Goal: Information Seeking & Learning: Learn about a topic

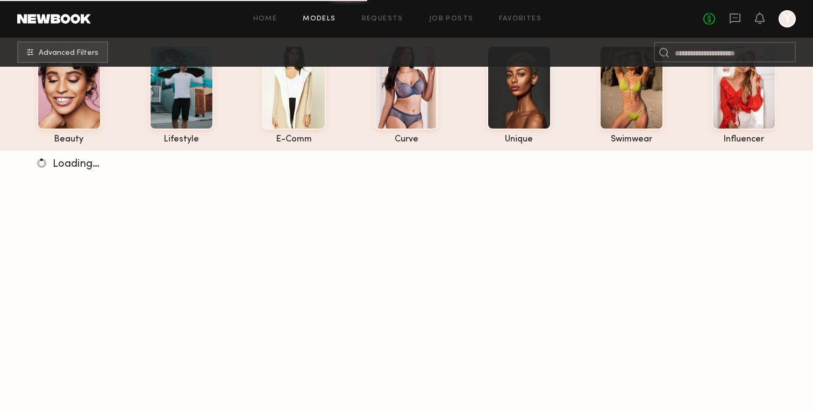
scroll to position [61, 0]
click at [306, 20] on link "Models" at bounding box center [319, 19] width 33 height 7
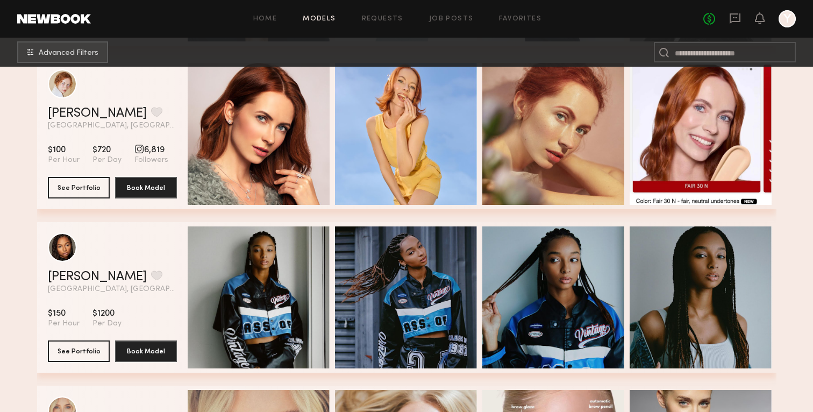
scroll to position [0, 0]
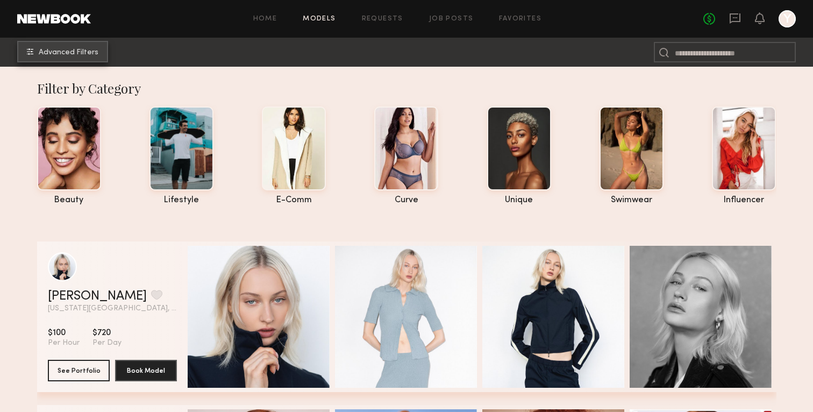
click at [88, 42] on button "Advanced Filters" at bounding box center [62, 52] width 91 height 22
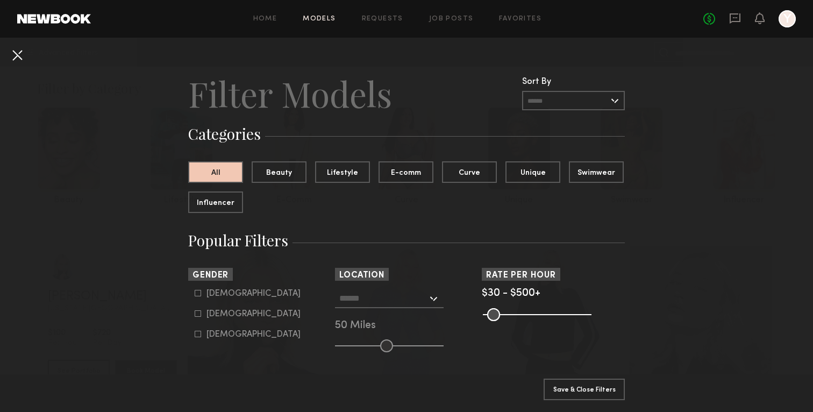
click at [17, 55] on button at bounding box center [17, 54] width 17 height 17
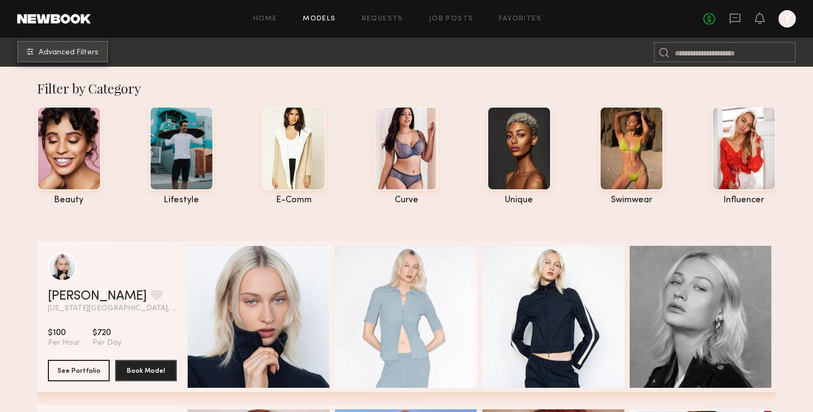
click at [53, 44] on button "Advanced Filters" at bounding box center [62, 52] width 91 height 22
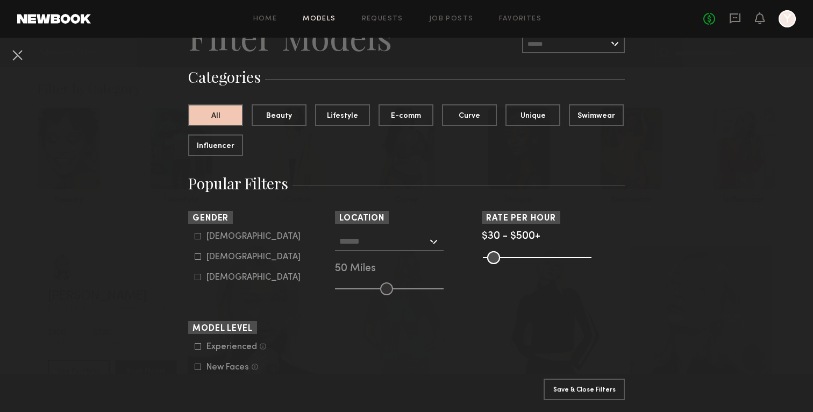
scroll to position [67, 0]
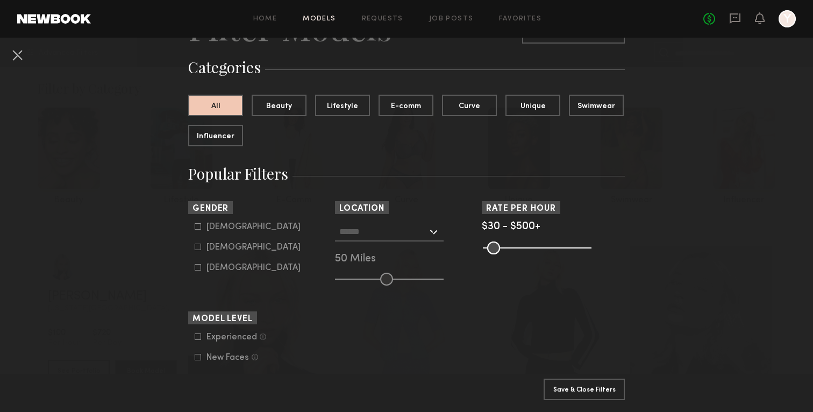
click at [222, 251] on div "[DEMOGRAPHIC_DATA]" at bounding box center [253, 247] width 94 height 6
type input "**"
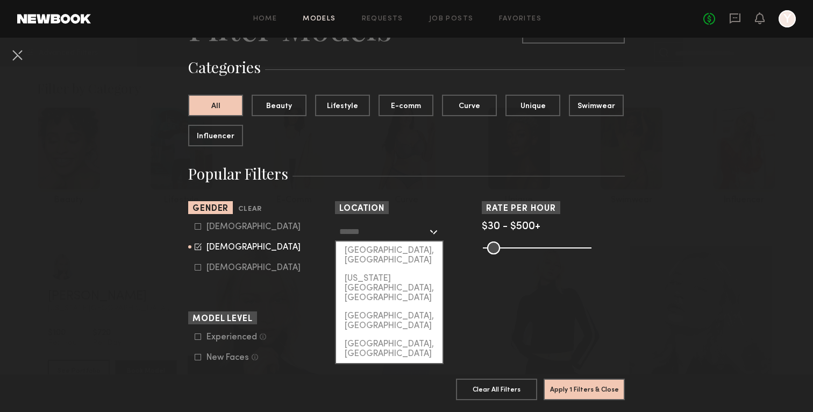
click at [341, 227] on input "text" at bounding box center [383, 231] width 88 height 18
click at [355, 269] on div "[US_STATE][GEOGRAPHIC_DATA], [GEOGRAPHIC_DATA]" at bounding box center [389, 288] width 106 height 38
type input "**********"
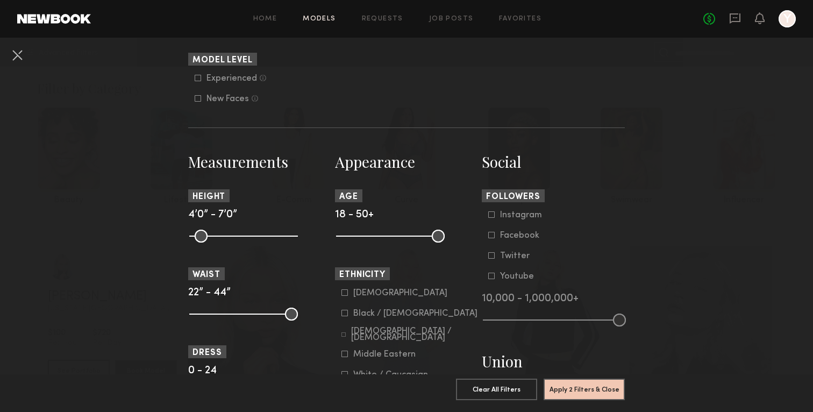
scroll to position [326, 0]
click at [573, 395] on button "Apply 2 Filters & Close" at bounding box center [584, 389] width 81 height 22
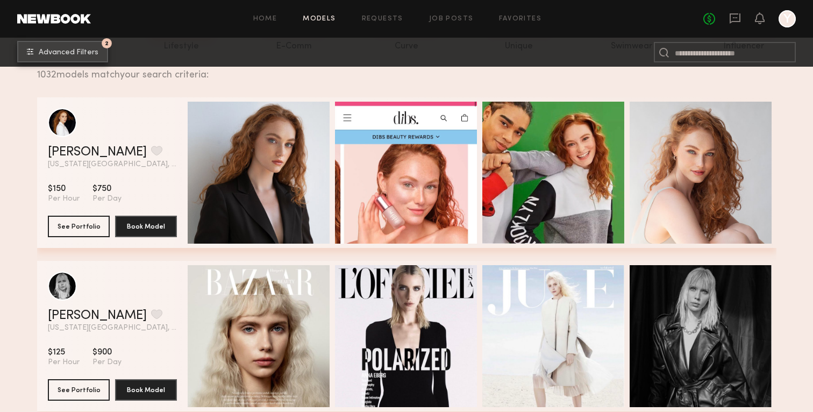
scroll to position [165, 0]
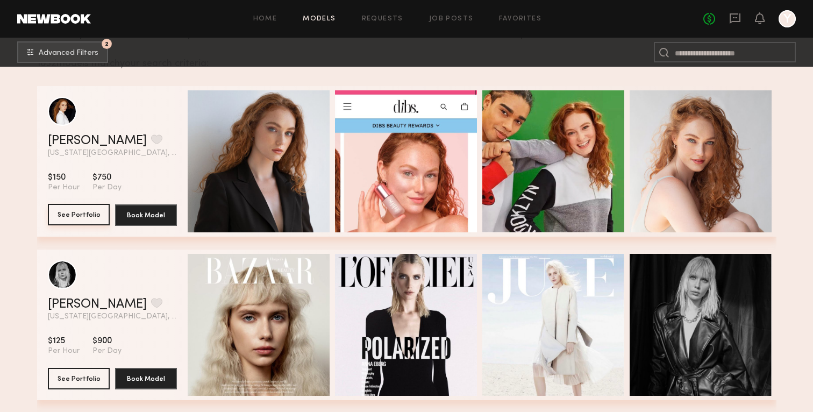
click at [85, 218] on button "See Portfolio" at bounding box center [79, 215] width 62 height 22
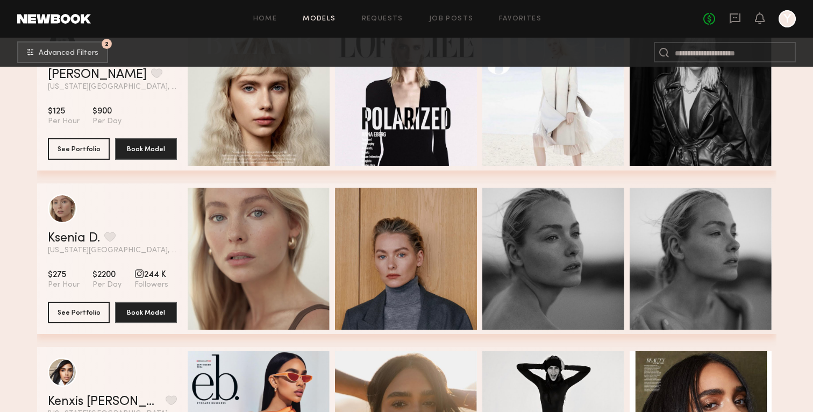
scroll to position [0, 0]
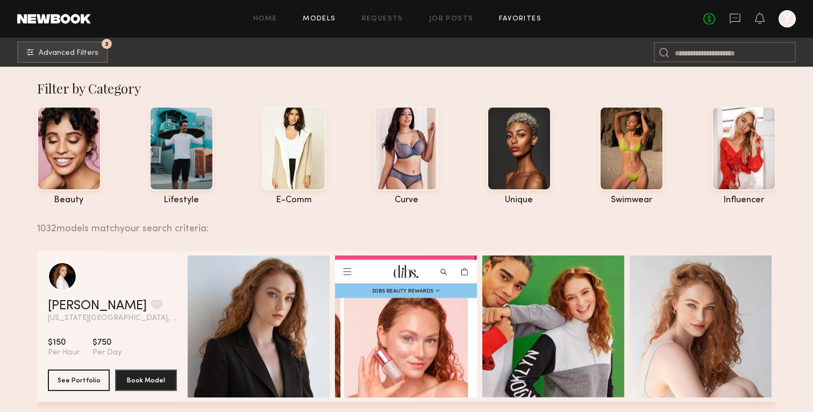
click at [514, 17] on link "Favorites" at bounding box center [520, 19] width 42 height 7
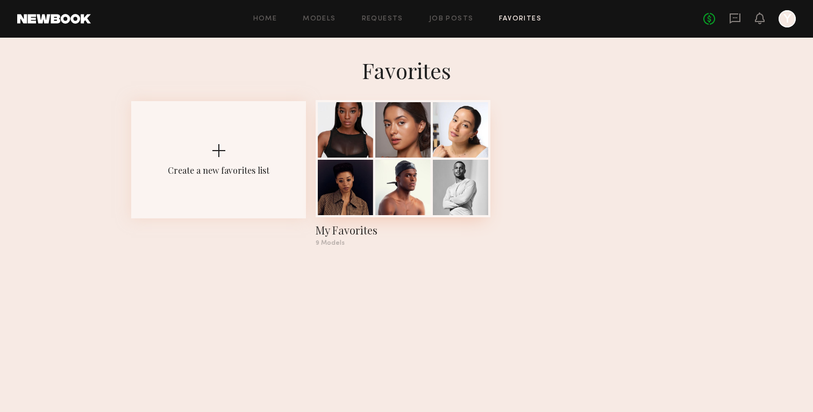
click at [373, 145] on div at bounding box center [345, 129] width 55 height 55
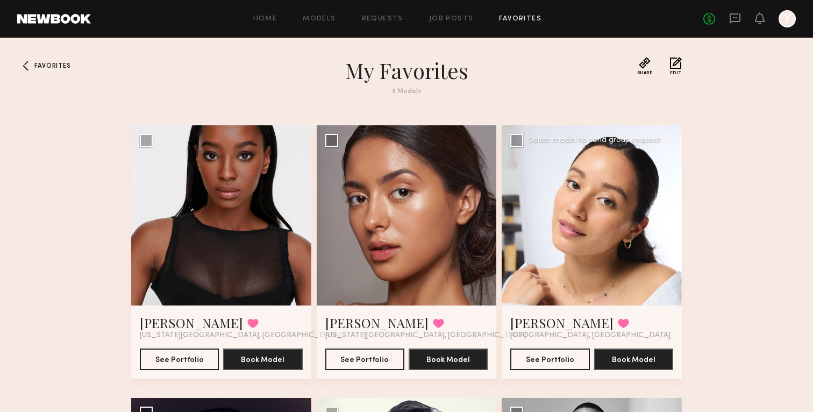
click at [576, 247] on div at bounding box center [592, 215] width 180 height 180
click at [554, 321] on link "[PERSON_NAME]" at bounding box center [561, 322] width 103 height 17
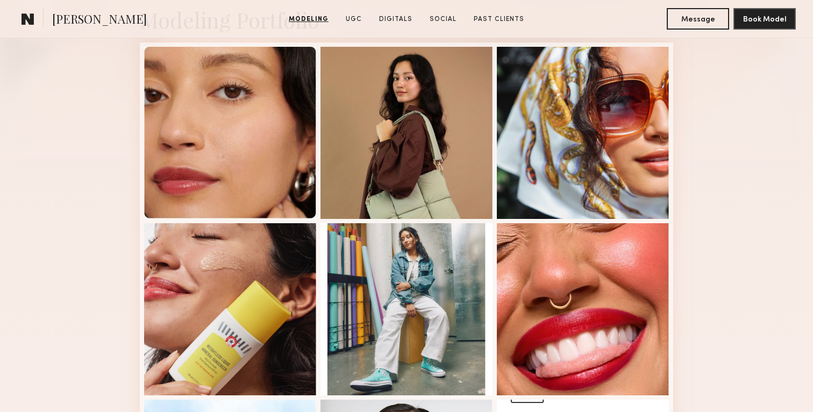
scroll to position [272, 0]
